Goal: Task Accomplishment & Management: Complete application form

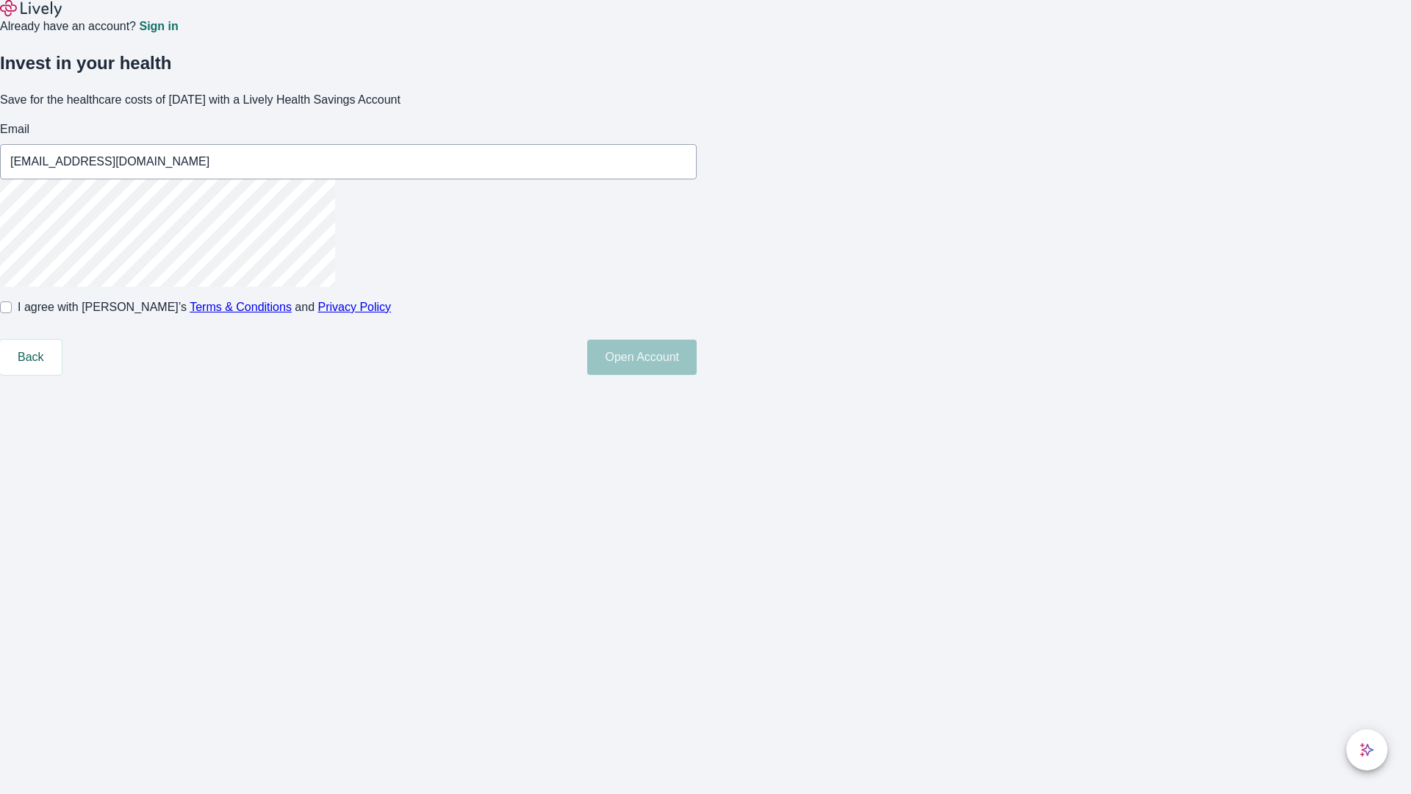
click at [12, 313] on input "I agree with Lively’s Terms & Conditions and Privacy Policy" at bounding box center [6, 307] width 12 height 12
checkbox input "true"
click at [697, 375] on button "Open Account" at bounding box center [642, 357] width 110 height 35
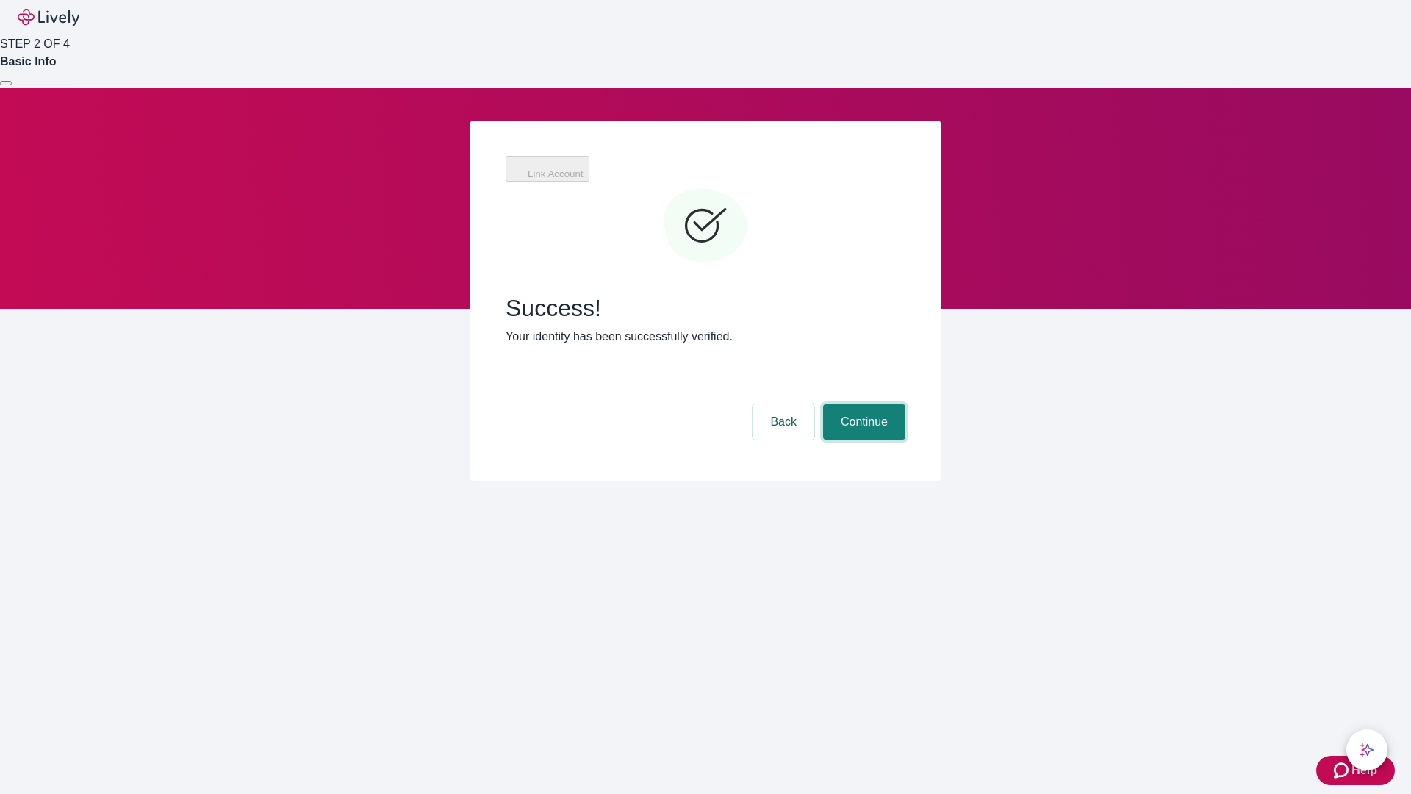
click at [862, 404] on button "Continue" at bounding box center [864, 421] width 82 height 35
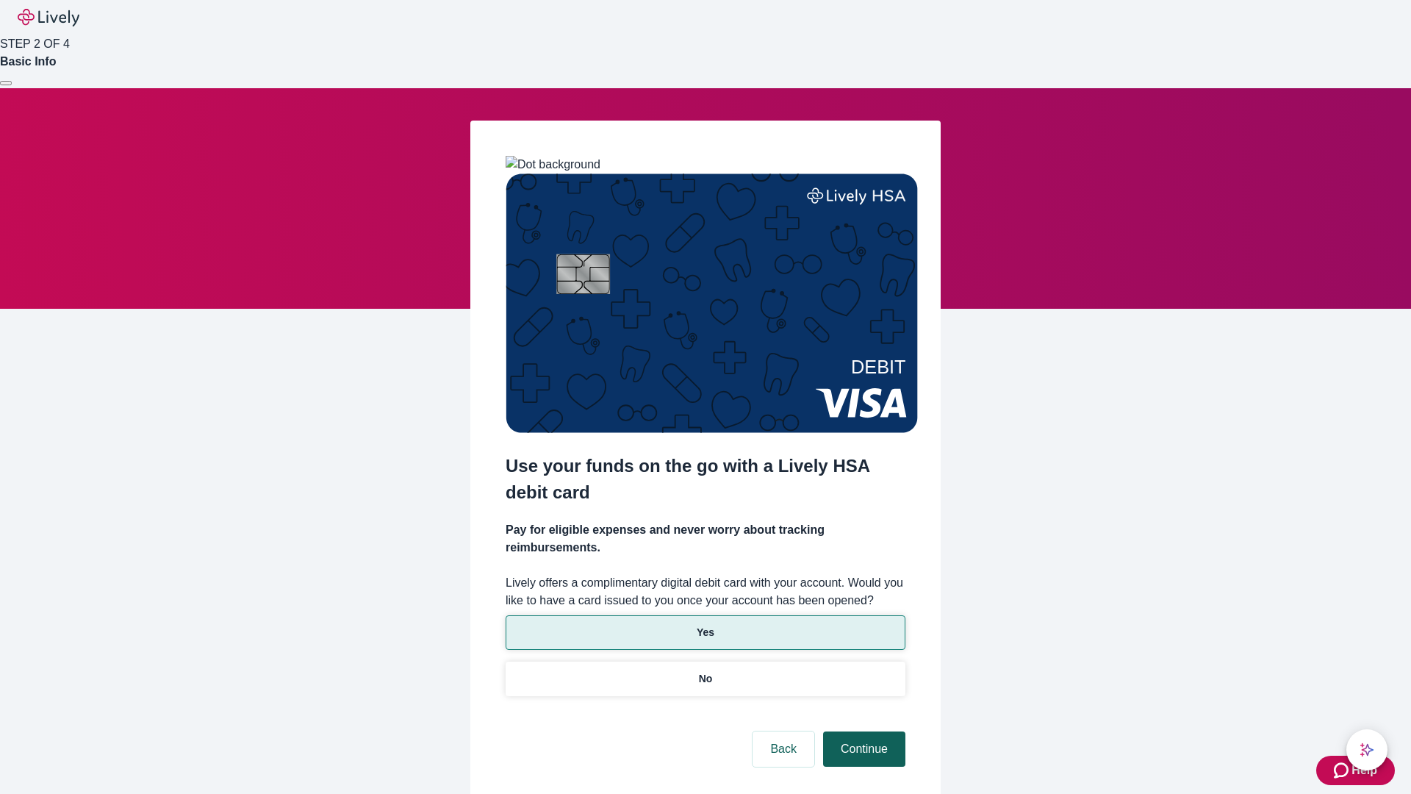
click at [705, 671] on p "No" at bounding box center [706, 678] width 14 height 15
click at [862, 731] on button "Continue" at bounding box center [864, 748] width 82 height 35
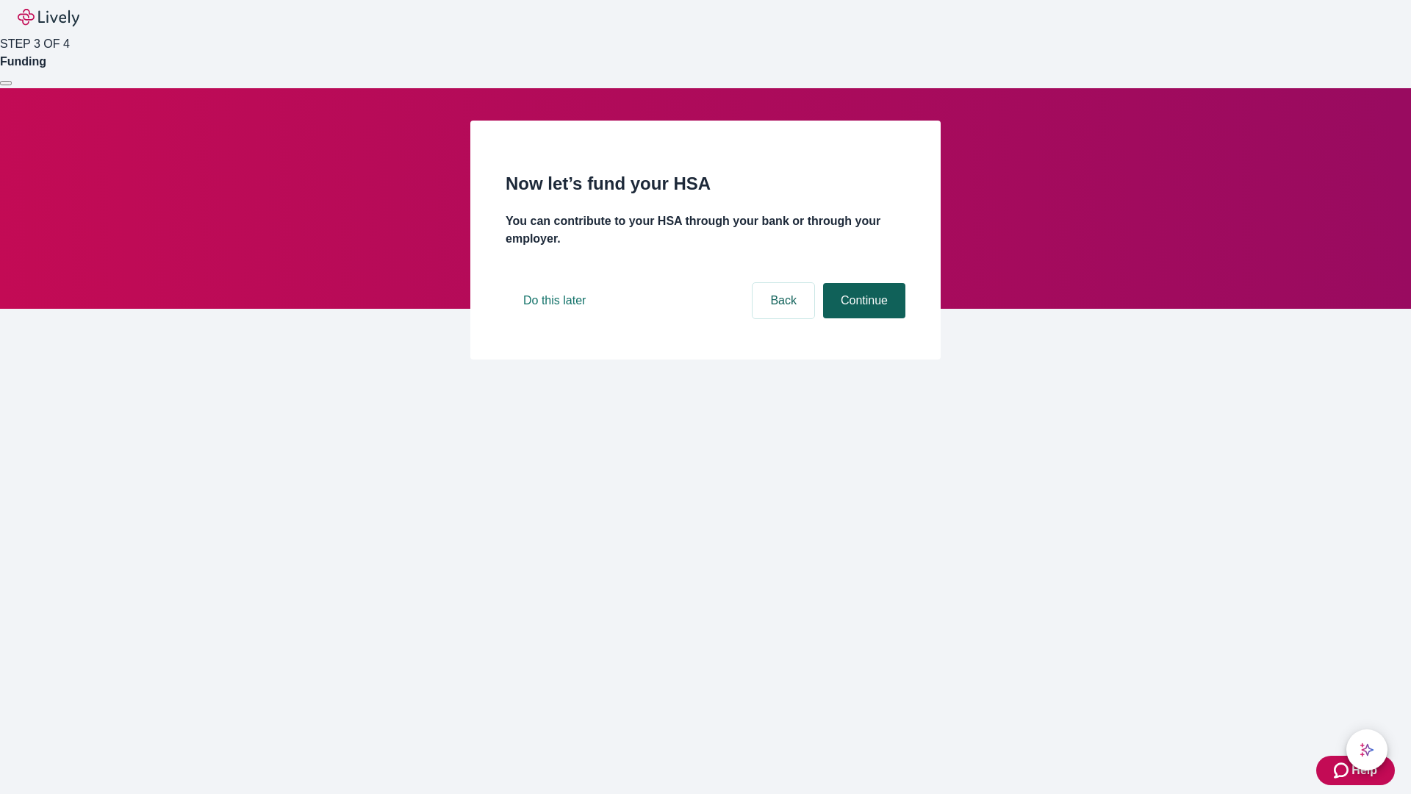
click at [862, 318] on button "Continue" at bounding box center [864, 300] width 82 height 35
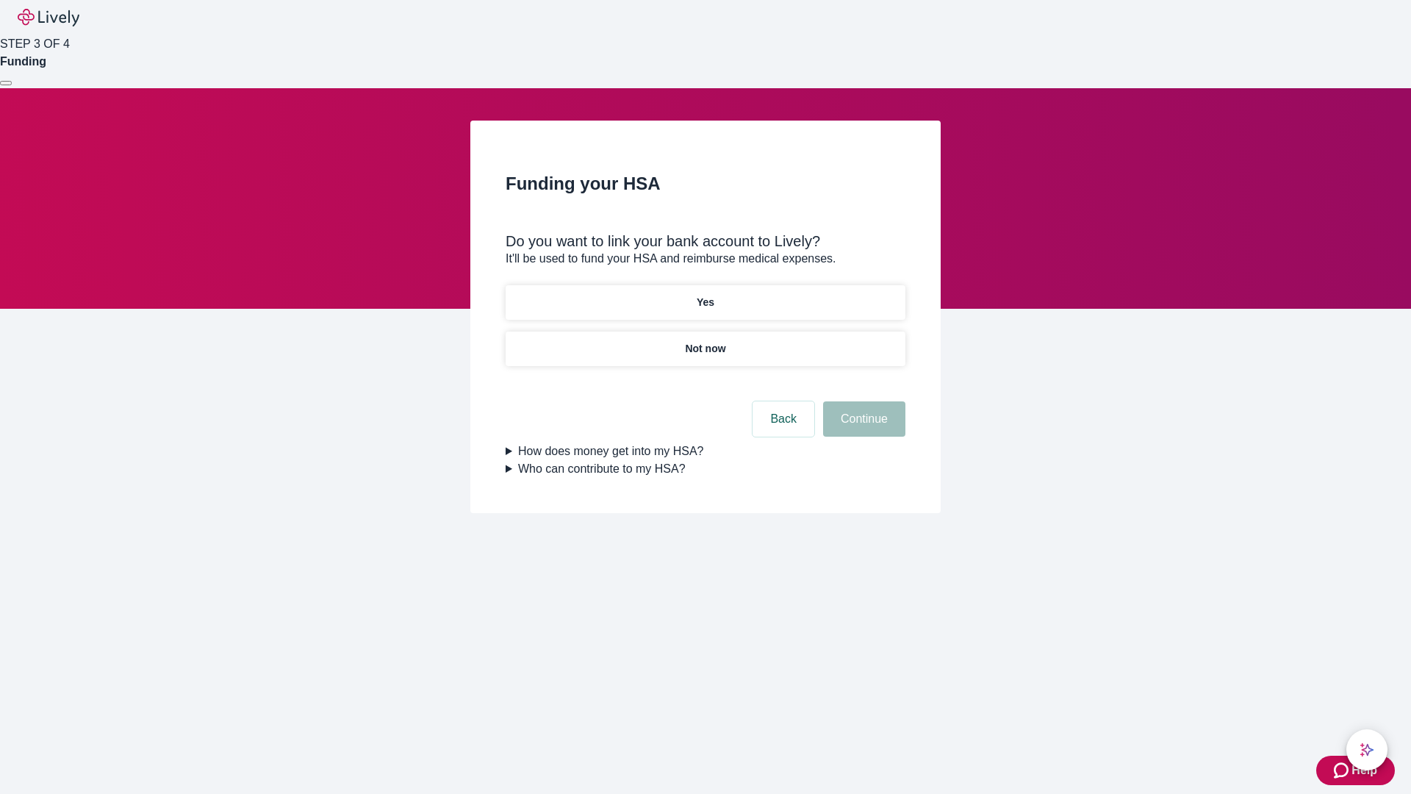
click at [705, 295] on p "Yes" at bounding box center [706, 302] width 18 height 15
click at [862, 401] on button "Continue" at bounding box center [864, 418] width 82 height 35
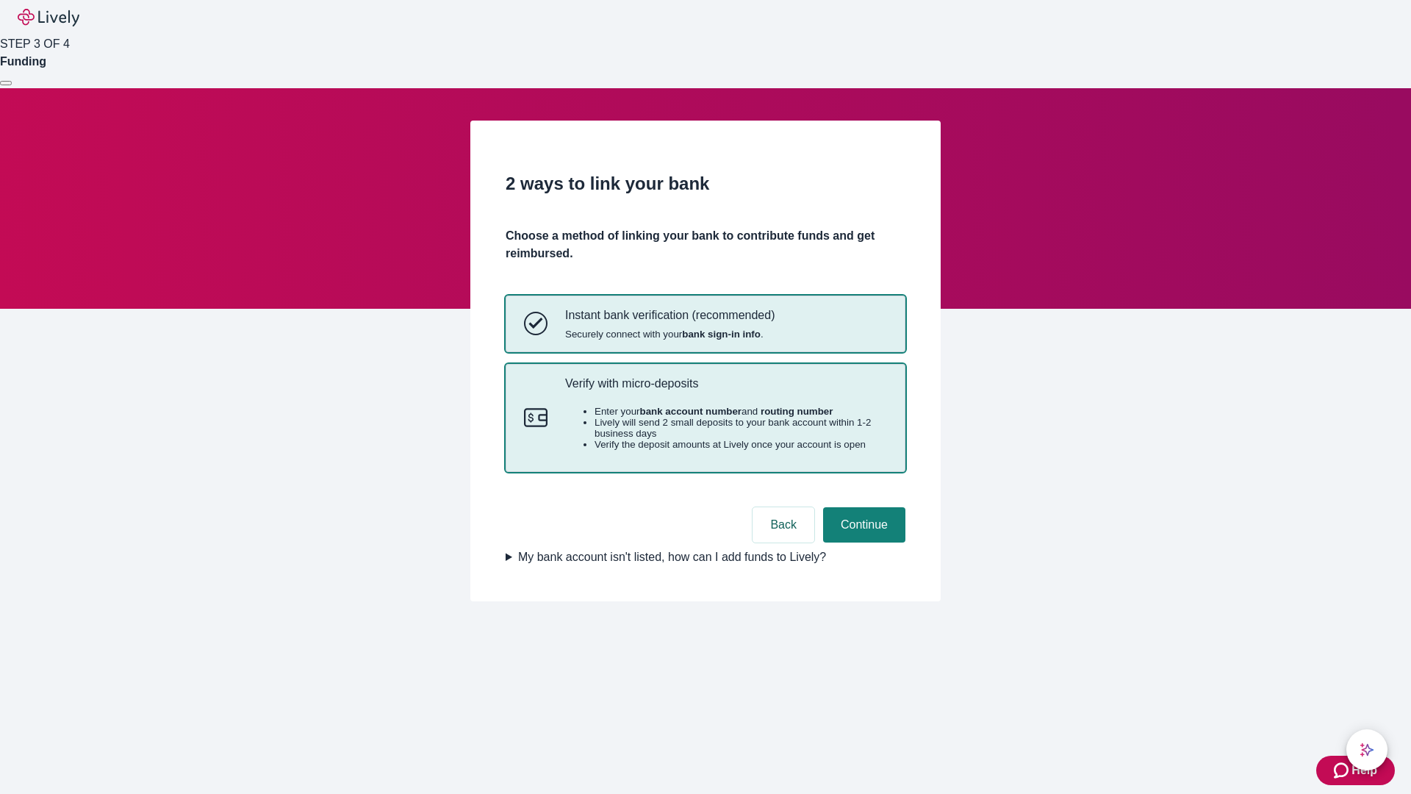
click at [726, 390] on p "Verify with micro-deposits" at bounding box center [726, 383] width 322 height 14
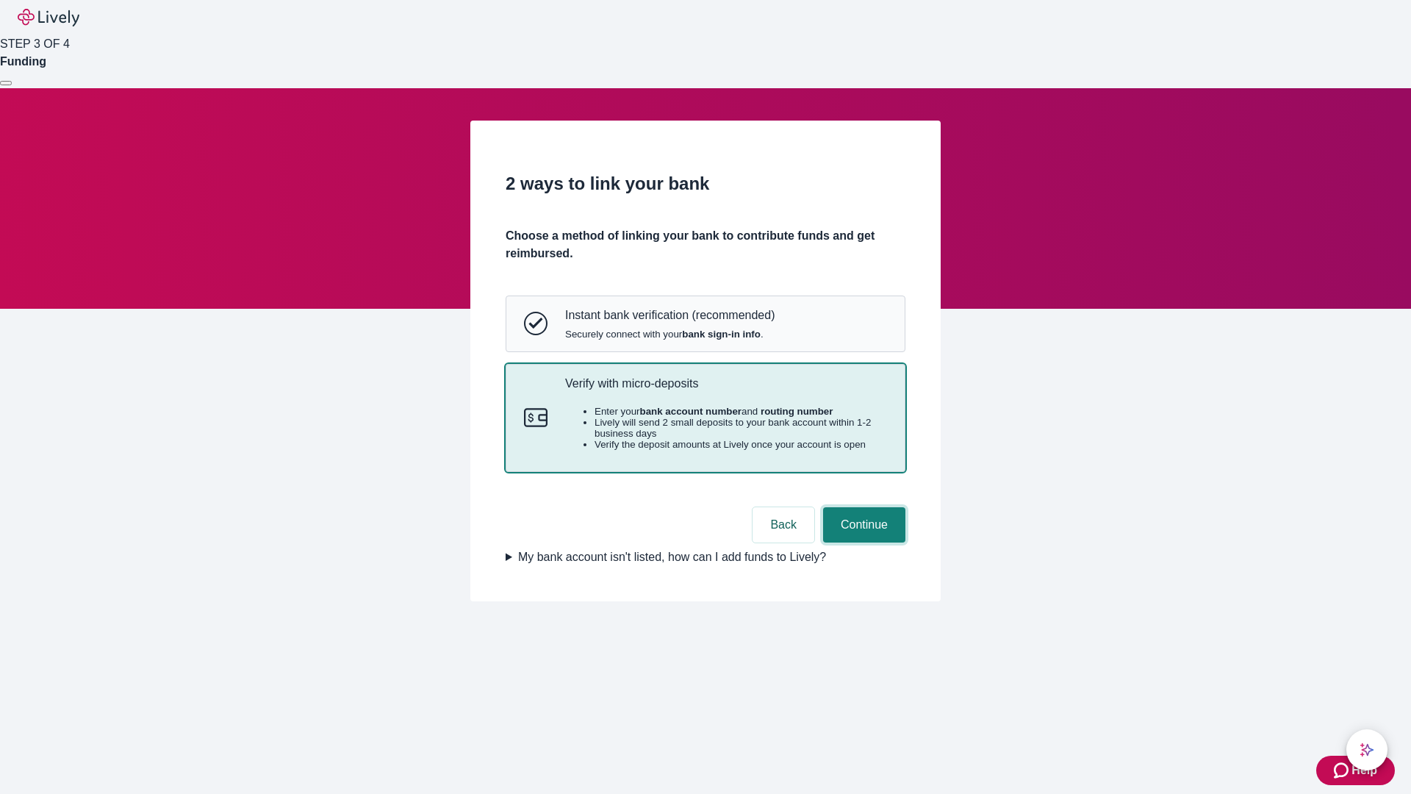
click at [862, 542] on button "Continue" at bounding box center [864, 524] width 82 height 35
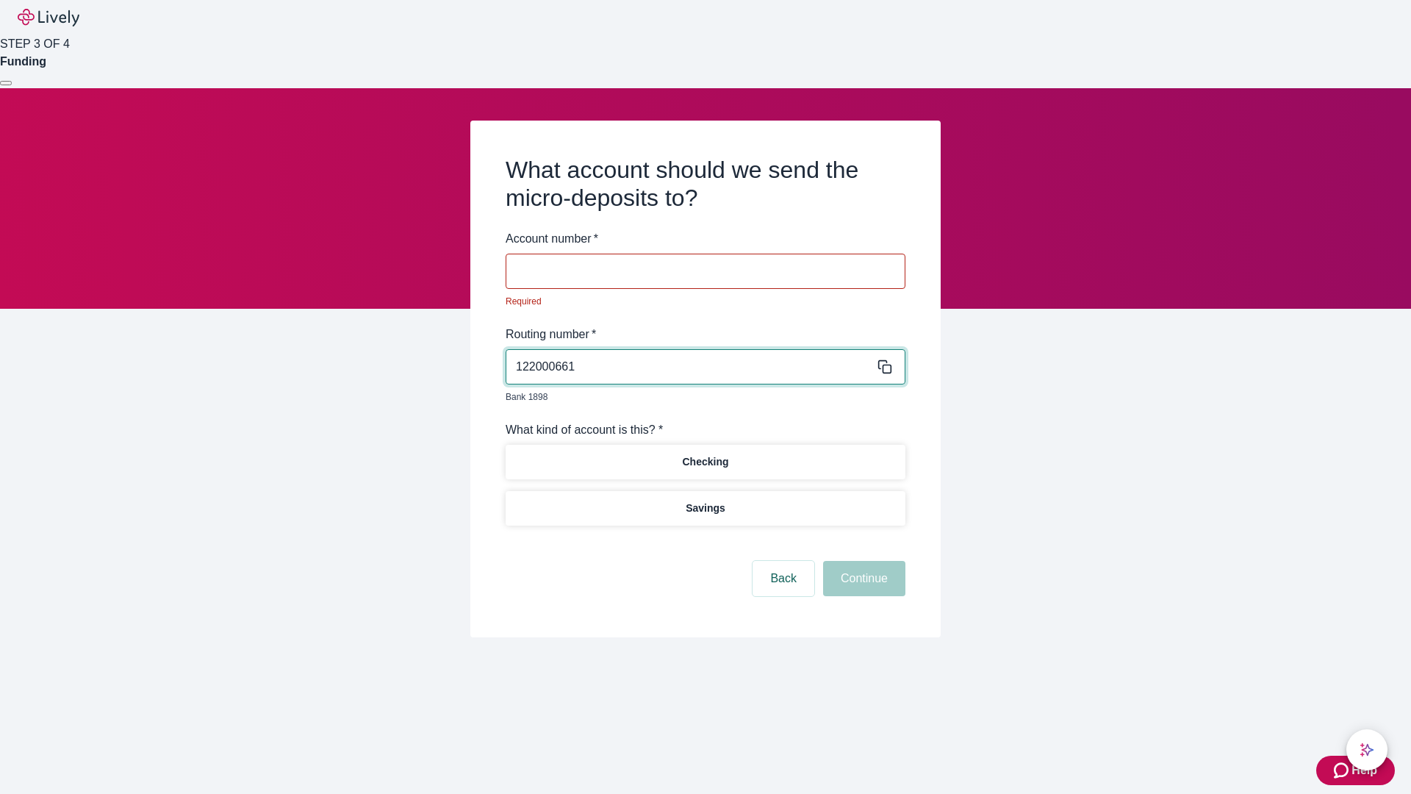
type input "122000661"
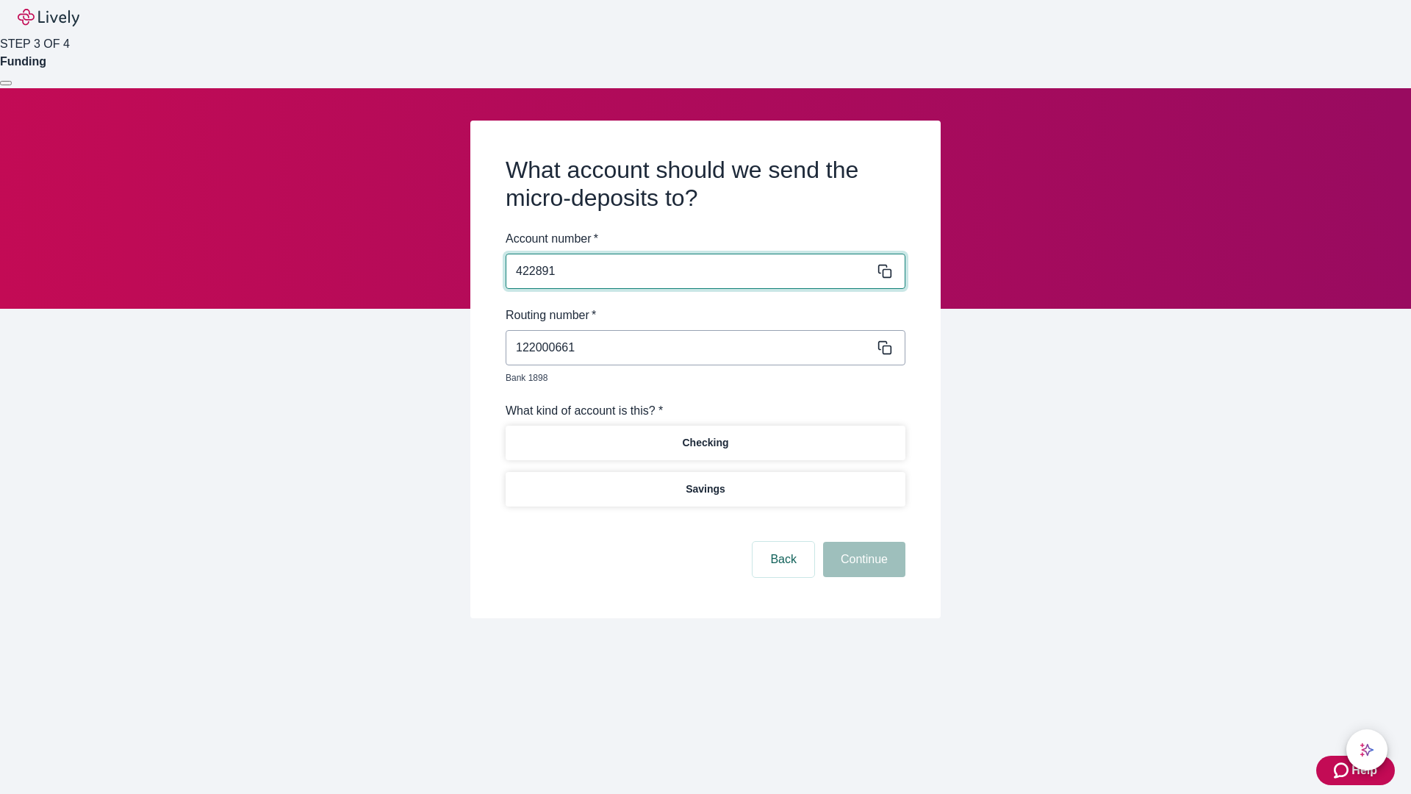
type input "422891"
click at [705, 435] on p "Checking" at bounding box center [705, 442] width 46 height 15
click at [862, 542] on button "Continue" at bounding box center [864, 559] width 82 height 35
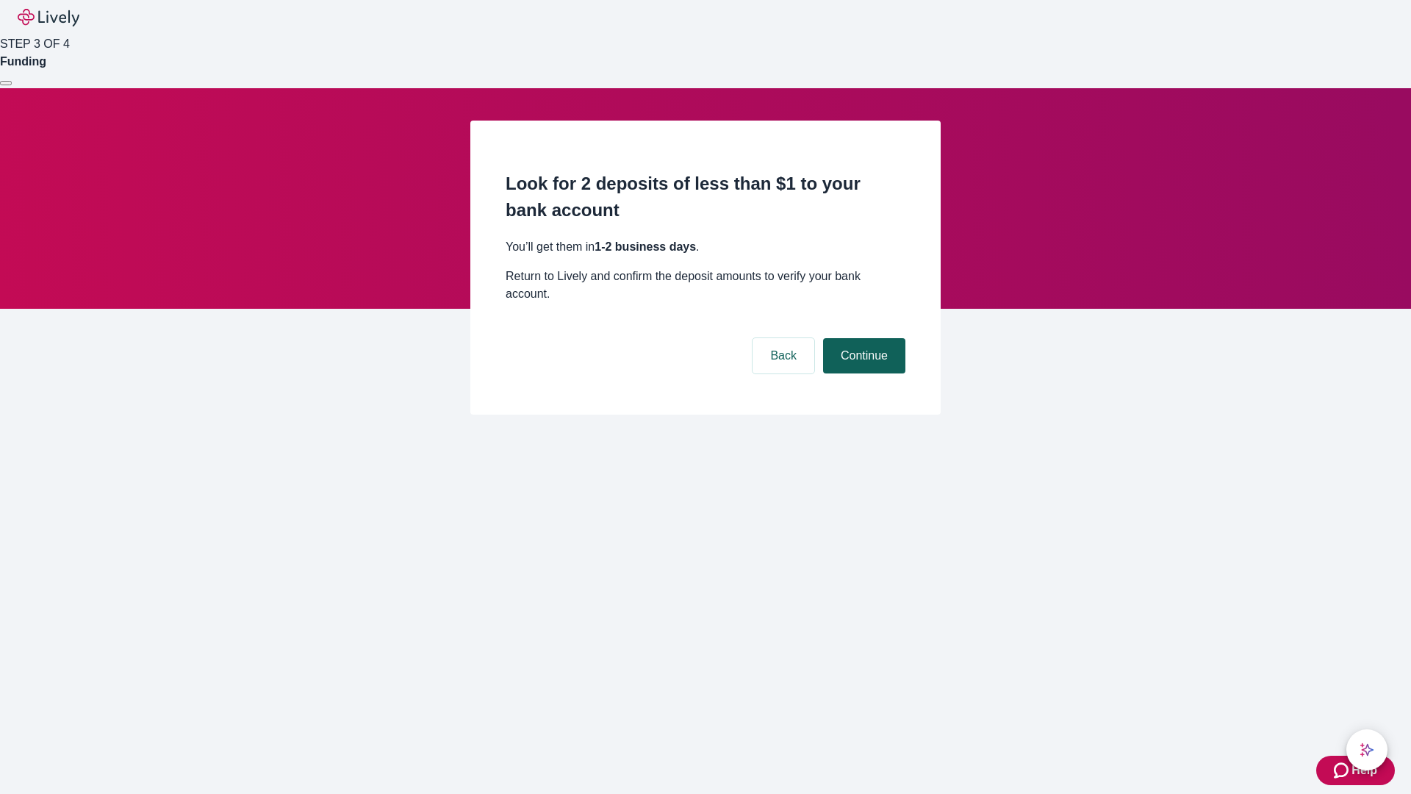
click at [862, 338] on button "Continue" at bounding box center [864, 355] width 82 height 35
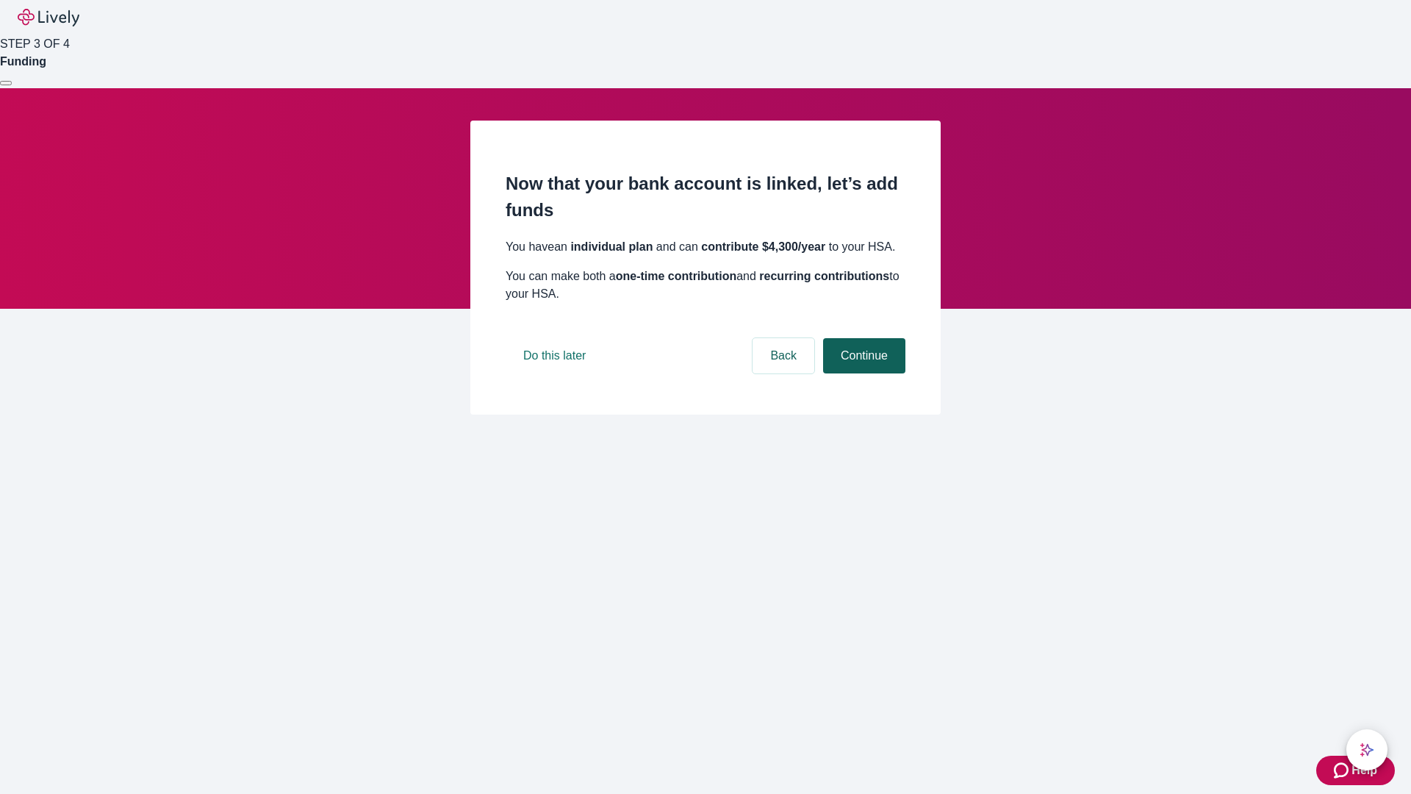
click at [862, 373] on button "Continue" at bounding box center [864, 355] width 82 height 35
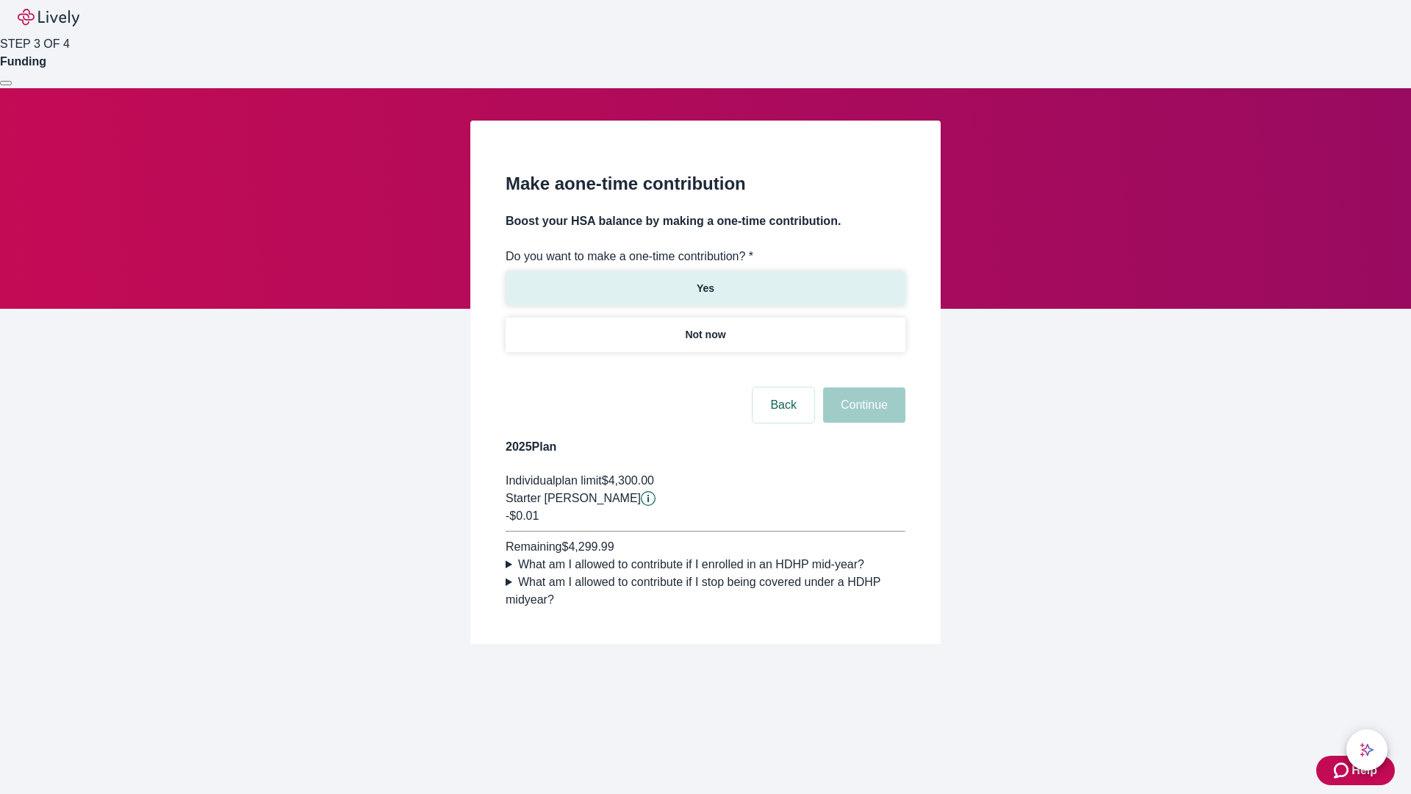
click at [705, 281] on p "Yes" at bounding box center [706, 288] width 18 height 15
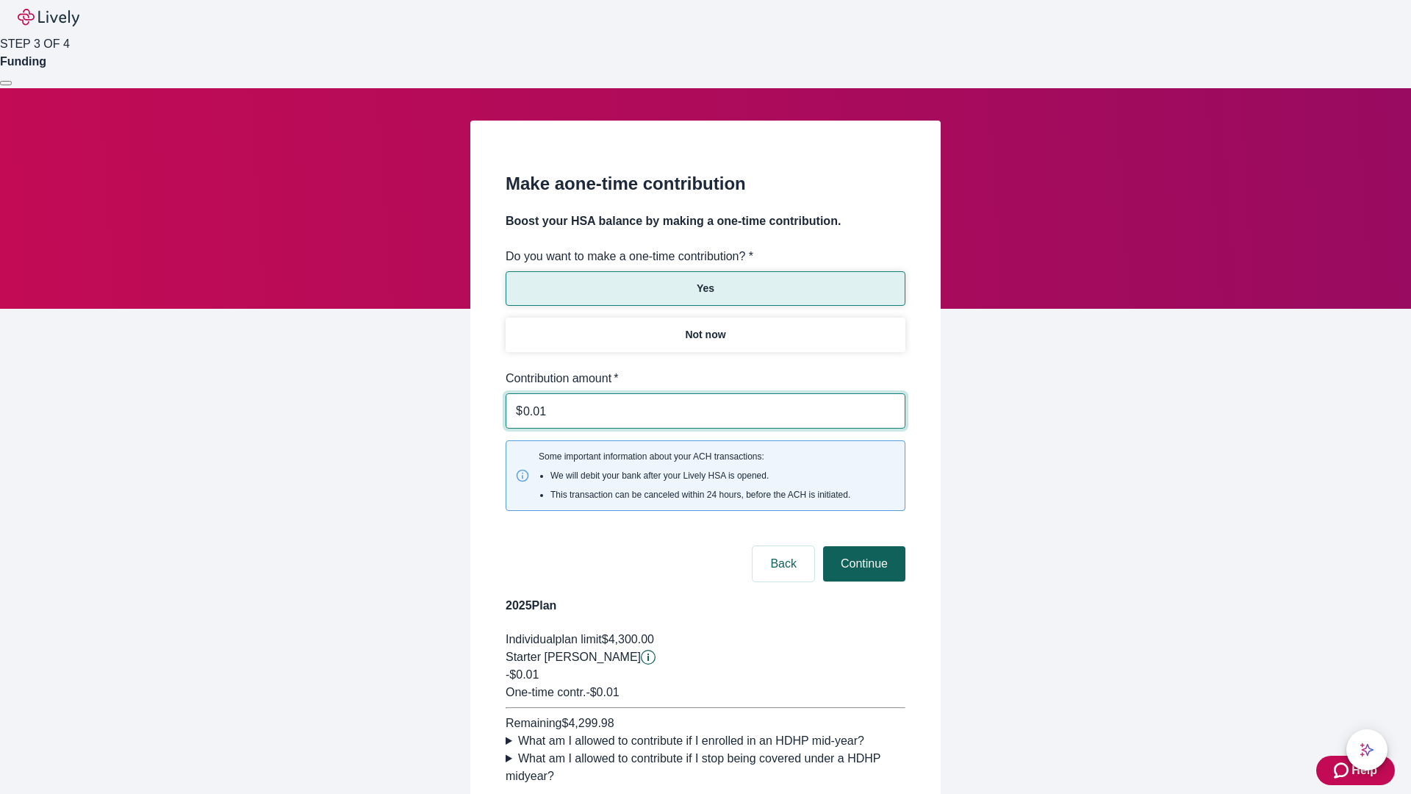
type input "0.01"
click at [862, 546] on button "Continue" at bounding box center [864, 563] width 82 height 35
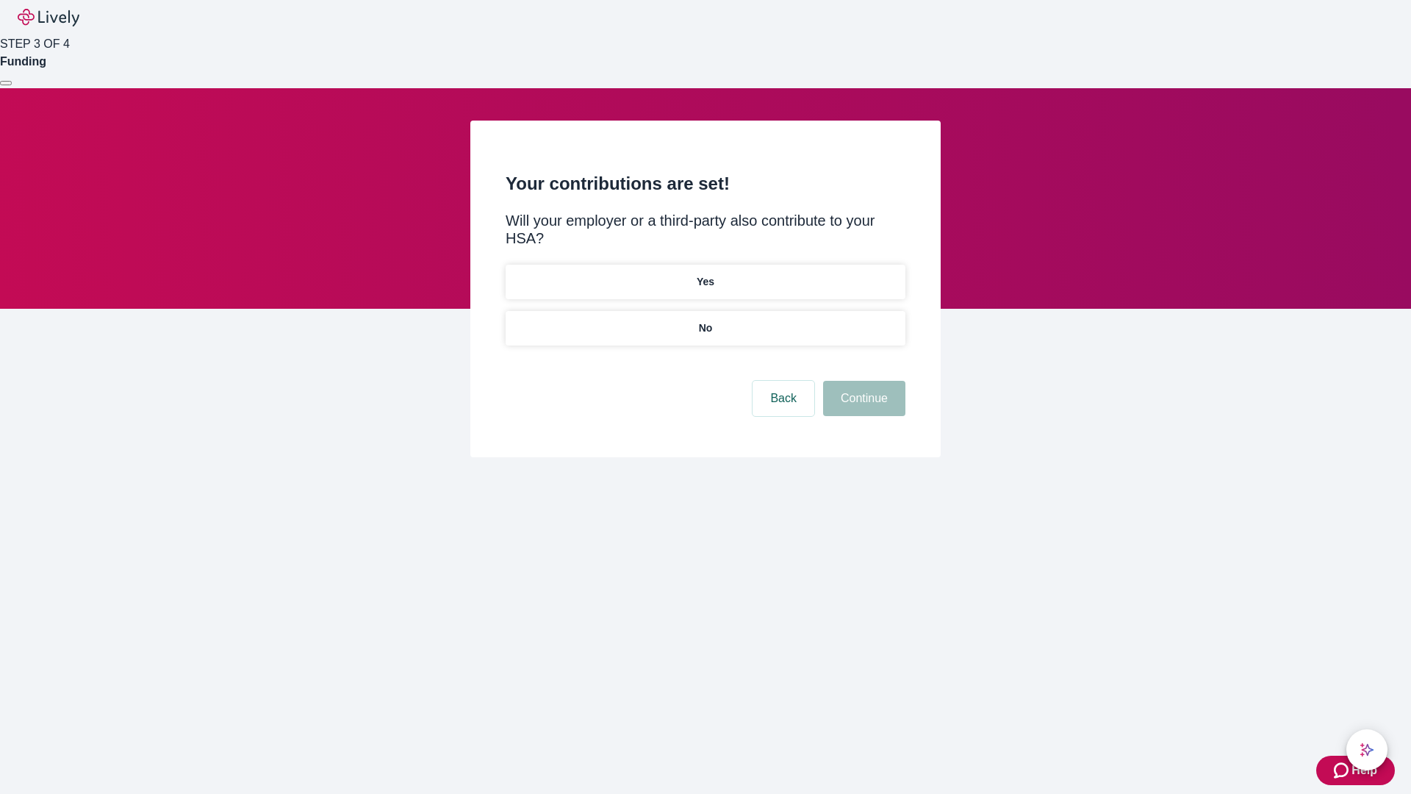
click at [705, 320] on p "No" at bounding box center [706, 327] width 14 height 15
click at [862, 381] on button "Continue" at bounding box center [864, 398] width 82 height 35
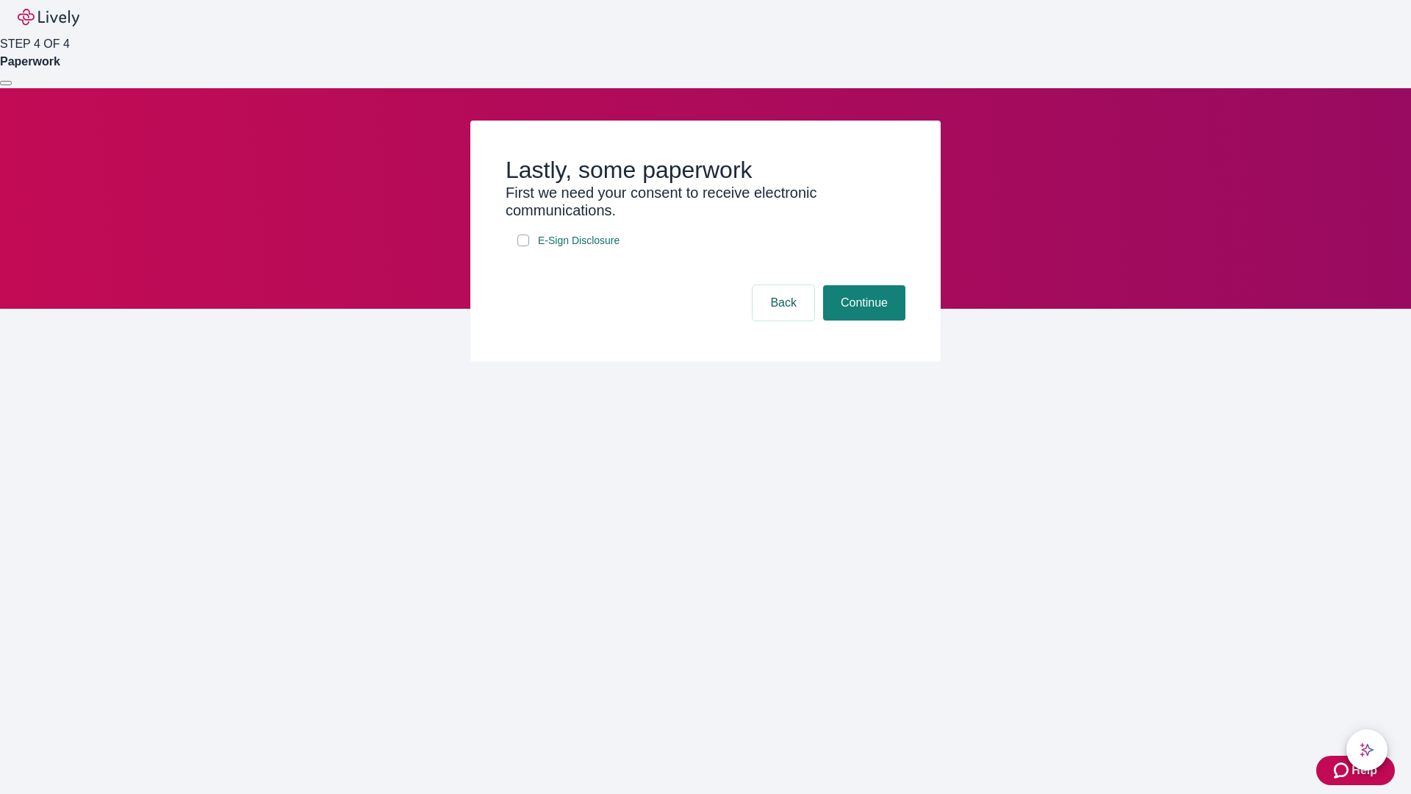
click at [523, 246] on input "E-Sign Disclosure" at bounding box center [523, 240] width 12 height 12
checkbox input "true"
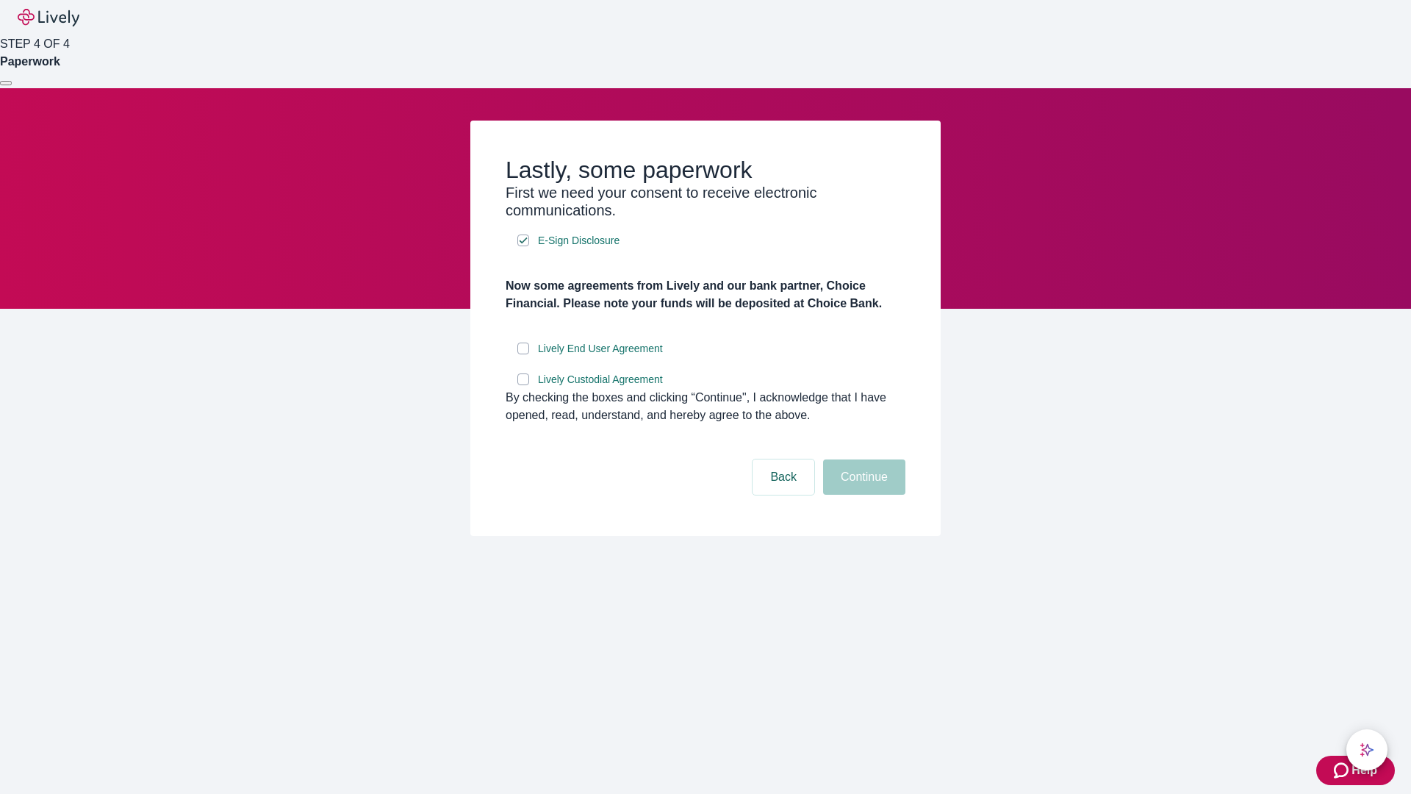
click at [523, 354] on input "Lively End User Agreement" at bounding box center [523, 349] width 12 height 12
checkbox input "true"
click at [523, 385] on input "Lively Custodial Agreement" at bounding box center [523, 379] width 12 height 12
checkbox input "true"
click at [862, 495] on button "Continue" at bounding box center [864, 476] width 82 height 35
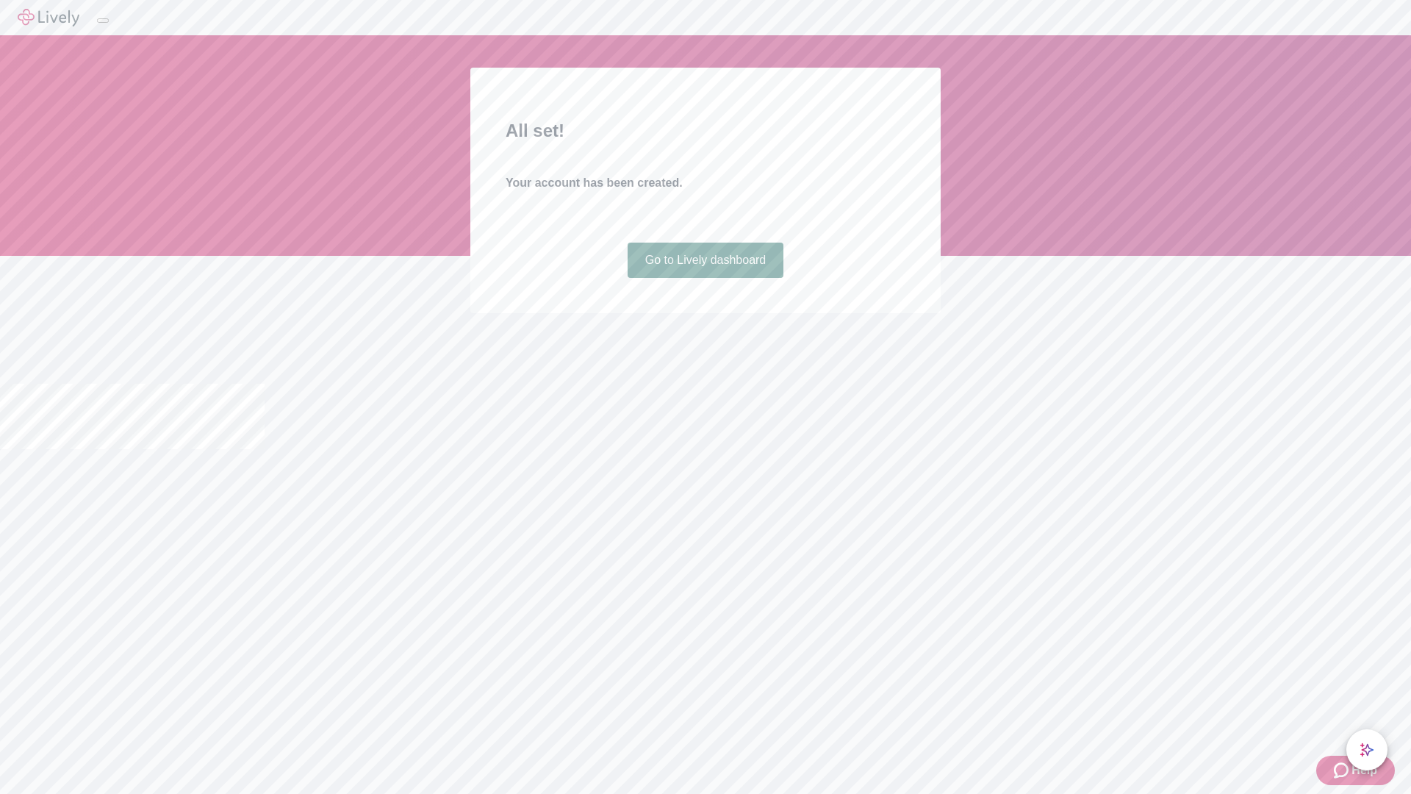
click at [705, 278] on link "Go to Lively dashboard" at bounding box center [706, 260] width 157 height 35
